Goal: Information Seeking & Learning: Learn about a topic

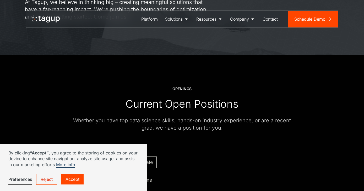
scroll to position [91, 0]
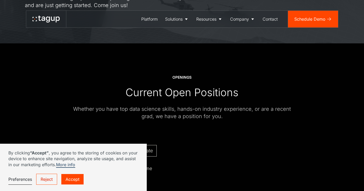
click at [81, 178] on link "Accept" at bounding box center [72, 179] width 22 height 10
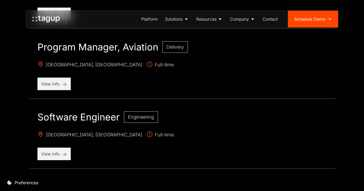
scroll to position [605, 0]
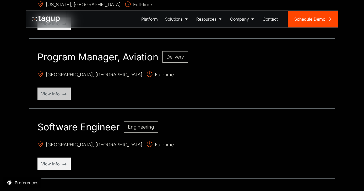
click at [61, 93] on p "View info" at bounding box center [54, 94] width 26 height 6
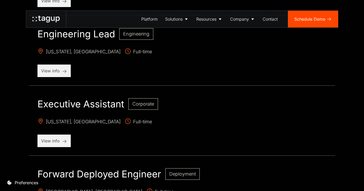
scroll to position [271, 0]
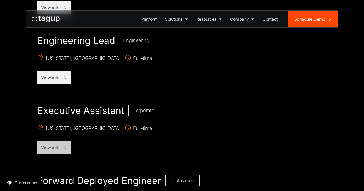
click at [65, 144] on p "View info" at bounding box center [54, 147] width 26 height 6
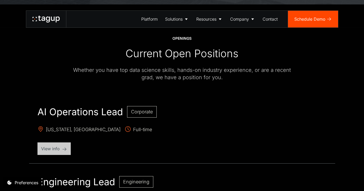
scroll to position [136, 0]
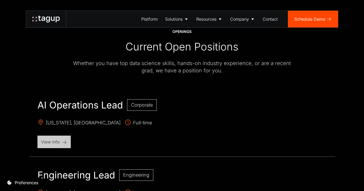
click at [55, 145] on p "View info" at bounding box center [54, 142] width 26 height 6
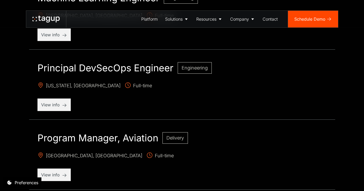
scroll to position [528, 0]
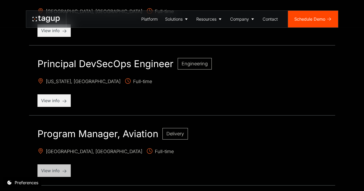
click at [58, 166] on div "View info" at bounding box center [53, 171] width 33 height 13
